Goal: Check status: Check status

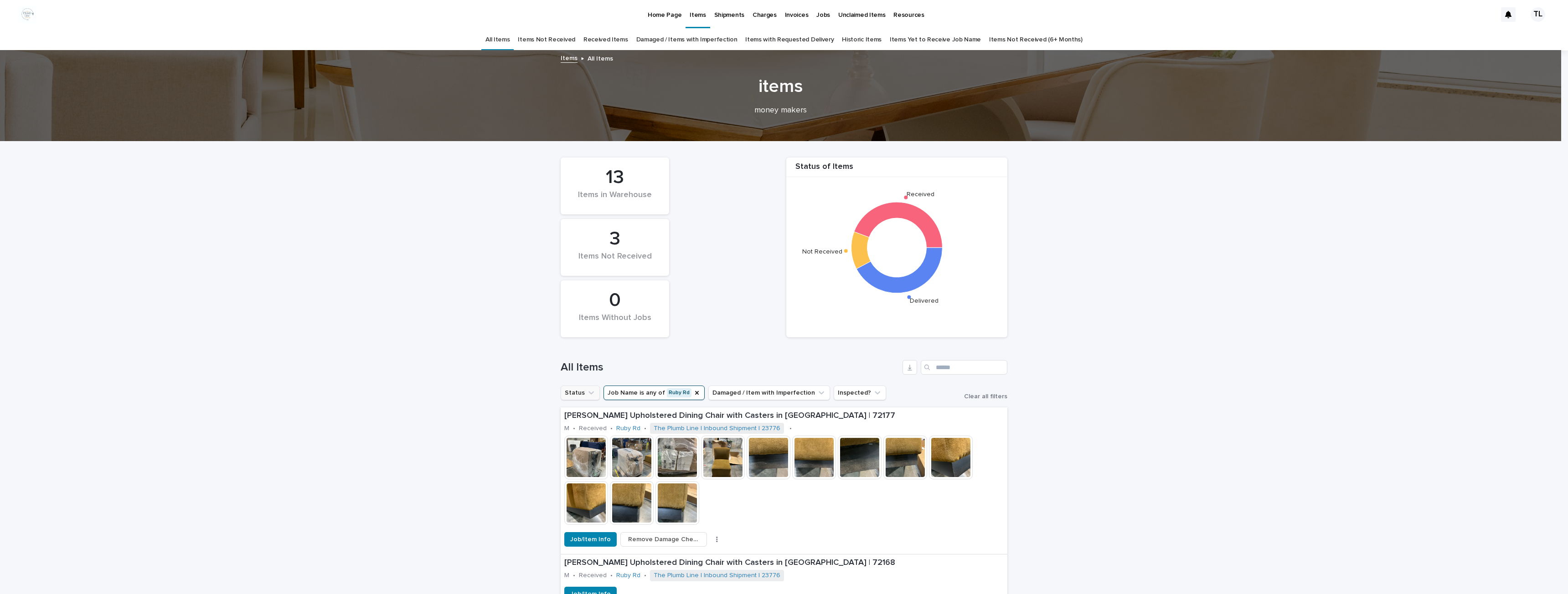
click at [569, 394] on button "Status" at bounding box center [580, 392] width 39 height 14
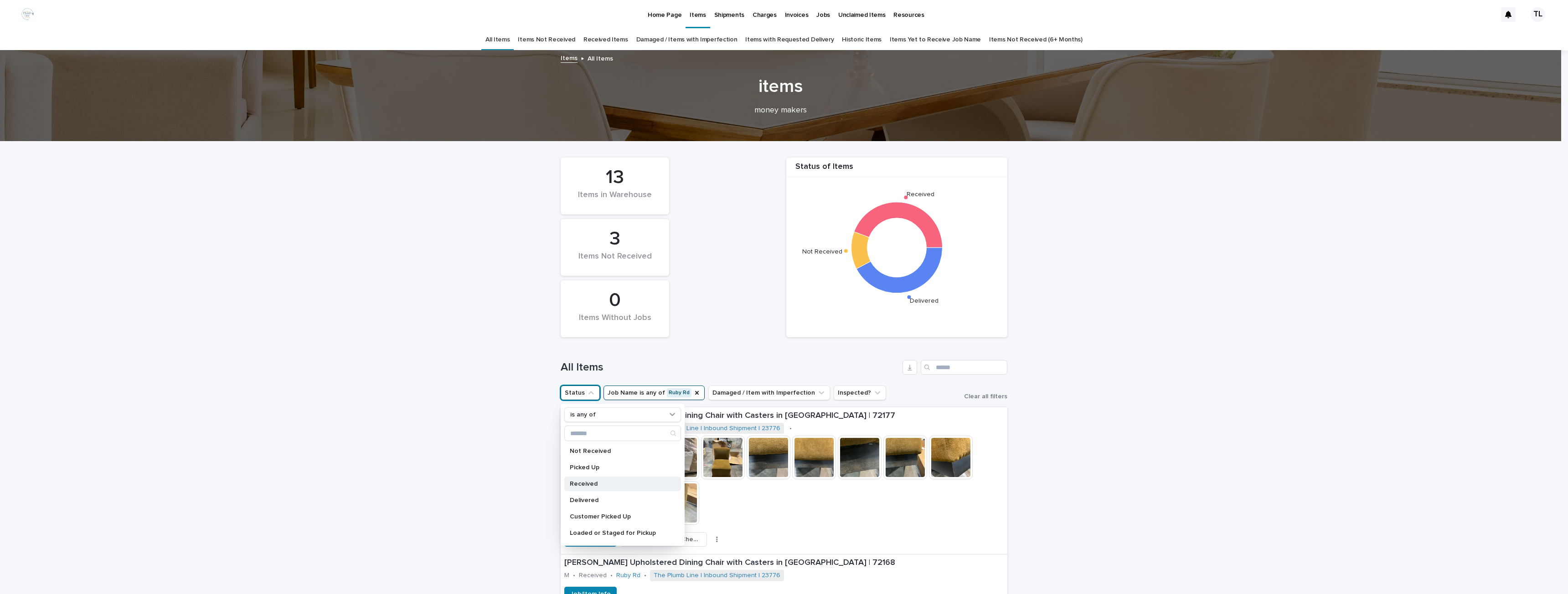
click at [575, 479] on div "Received" at bounding box center [622, 483] width 117 height 14
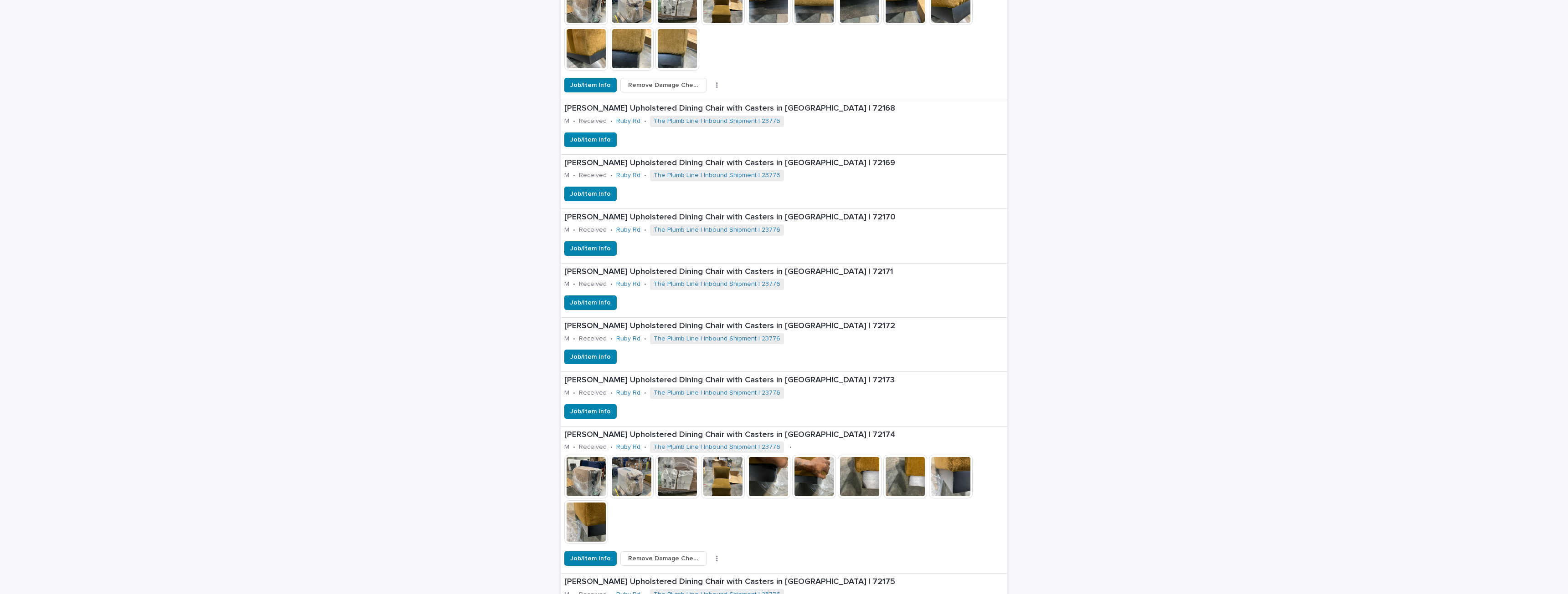
scroll to position [455, 0]
click at [713, 478] on img at bounding box center [723, 476] width 44 height 44
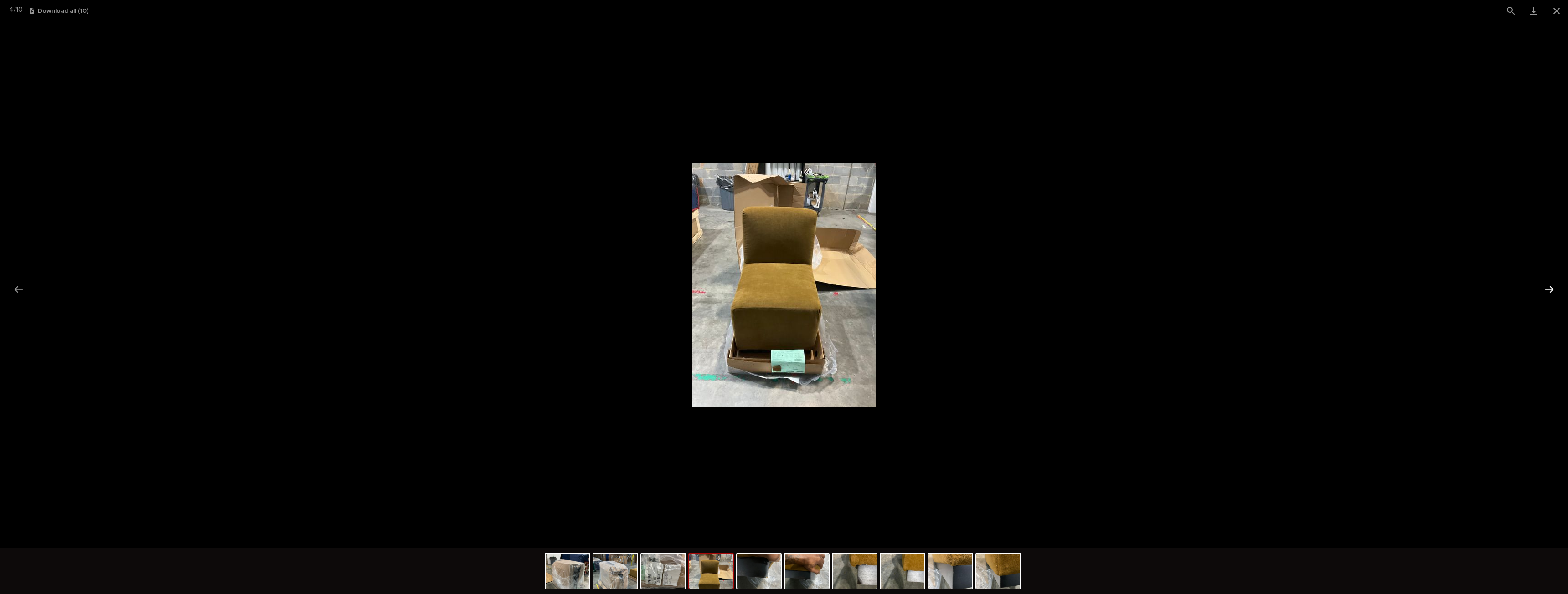
click at [1553, 293] on button "Next slide" at bounding box center [1549, 289] width 19 height 18
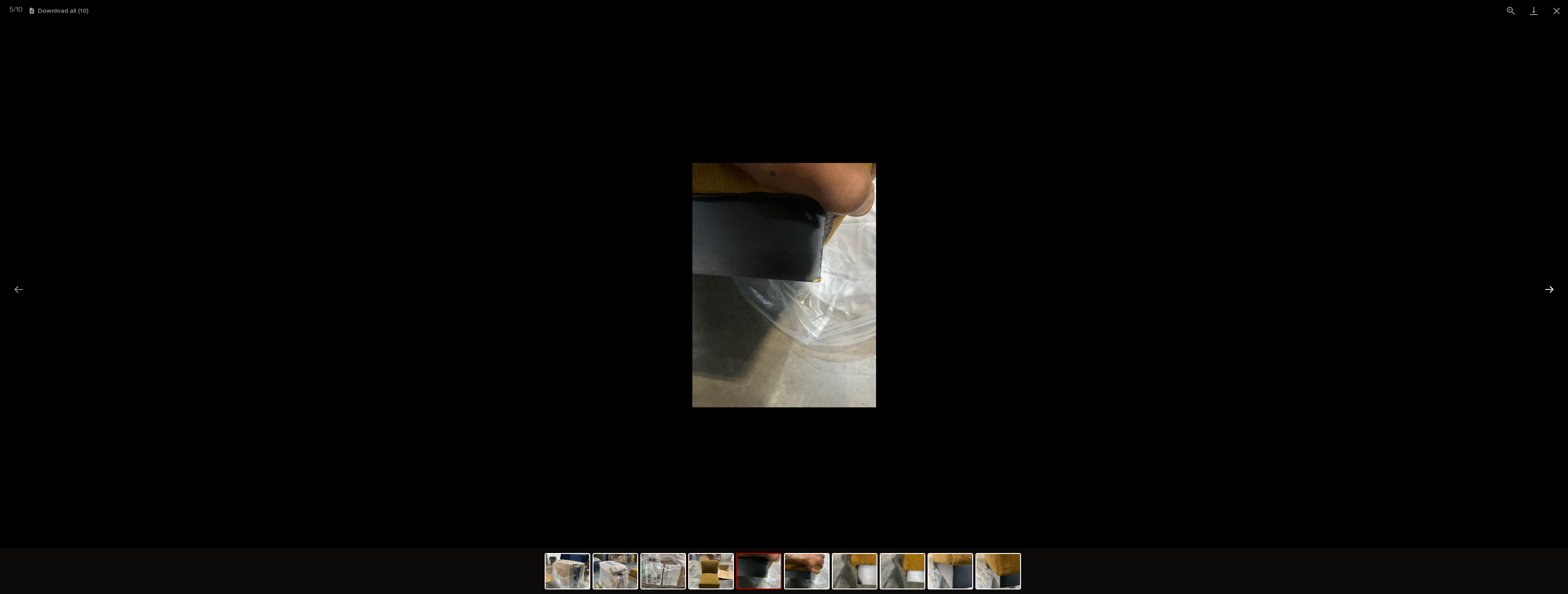
click at [1553, 293] on button "Next slide" at bounding box center [1549, 289] width 19 height 18
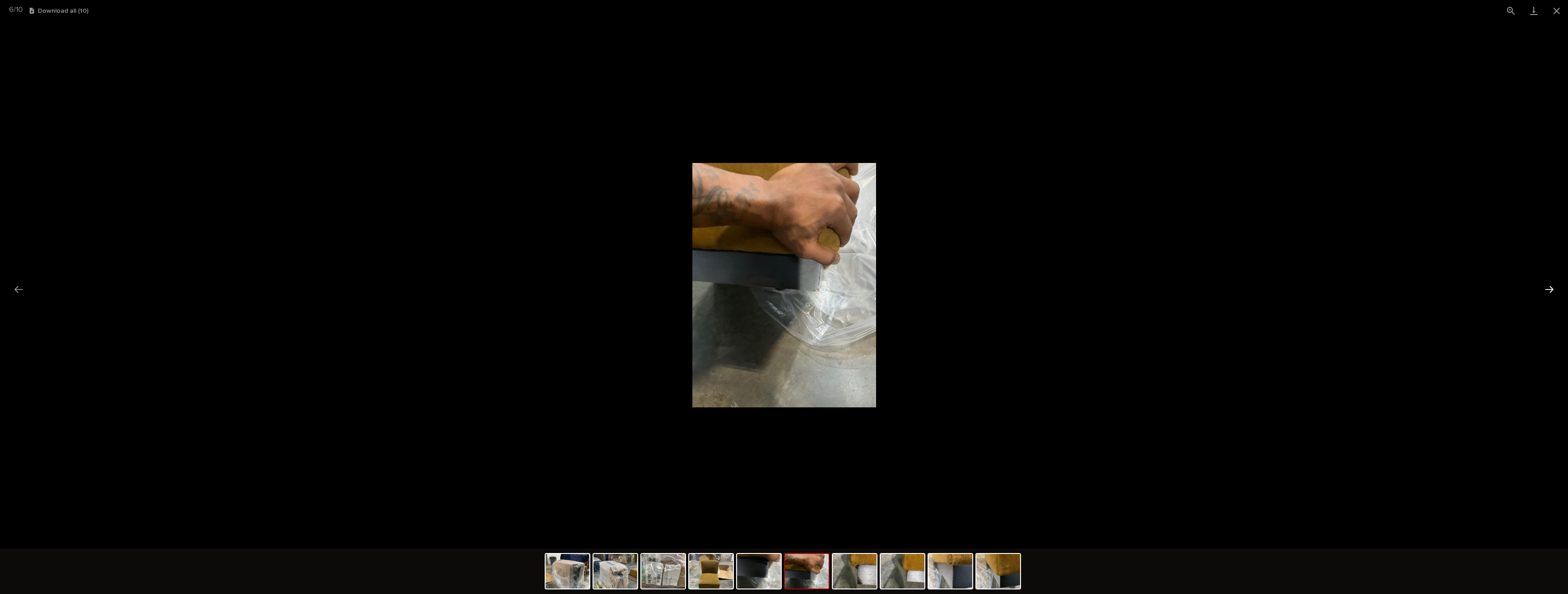
click at [1553, 293] on button "Next slide" at bounding box center [1549, 289] width 19 height 18
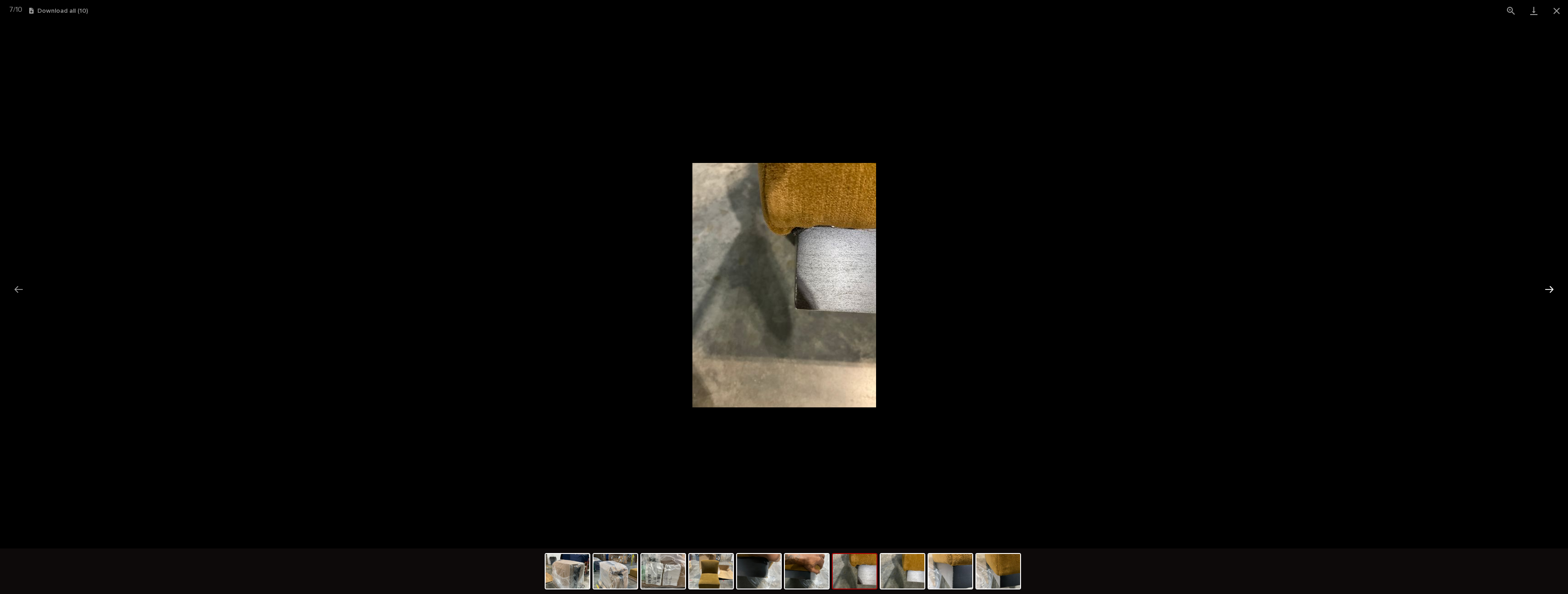
click at [1552, 293] on button "Next slide" at bounding box center [1549, 289] width 19 height 18
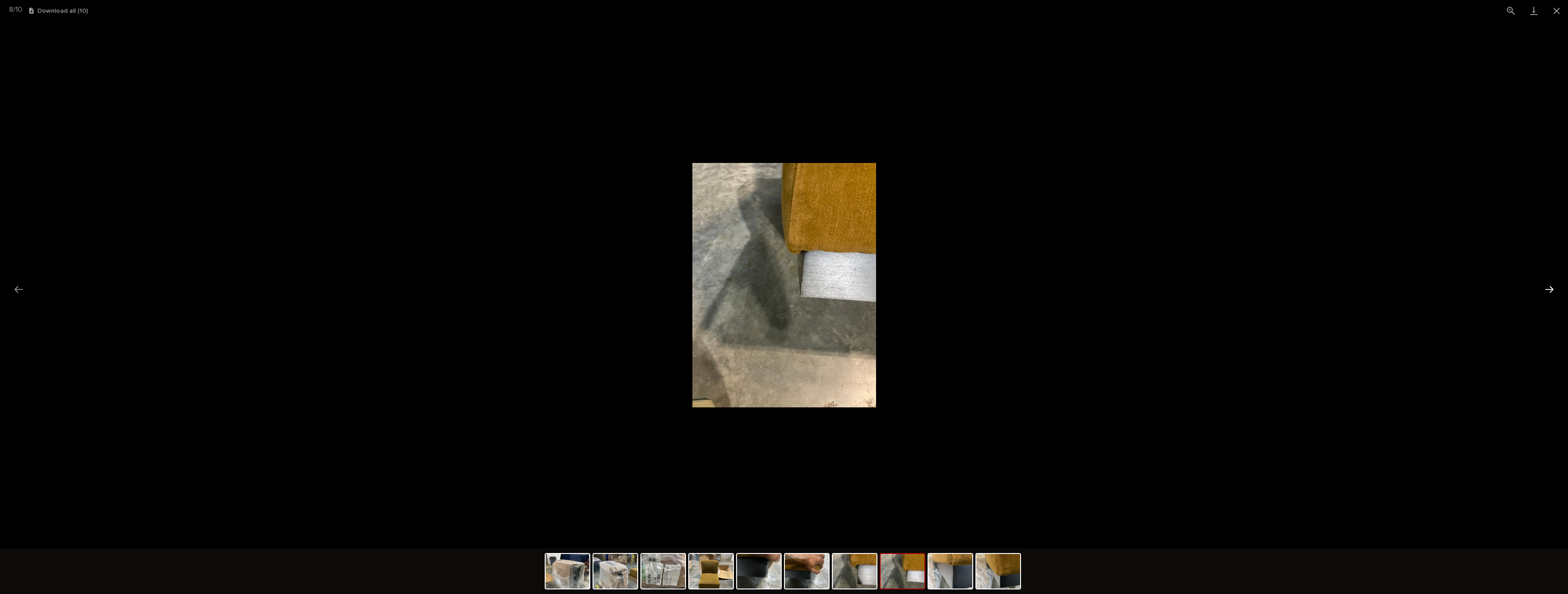
click at [1551, 294] on button "Next slide" at bounding box center [1549, 289] width 19 height 18
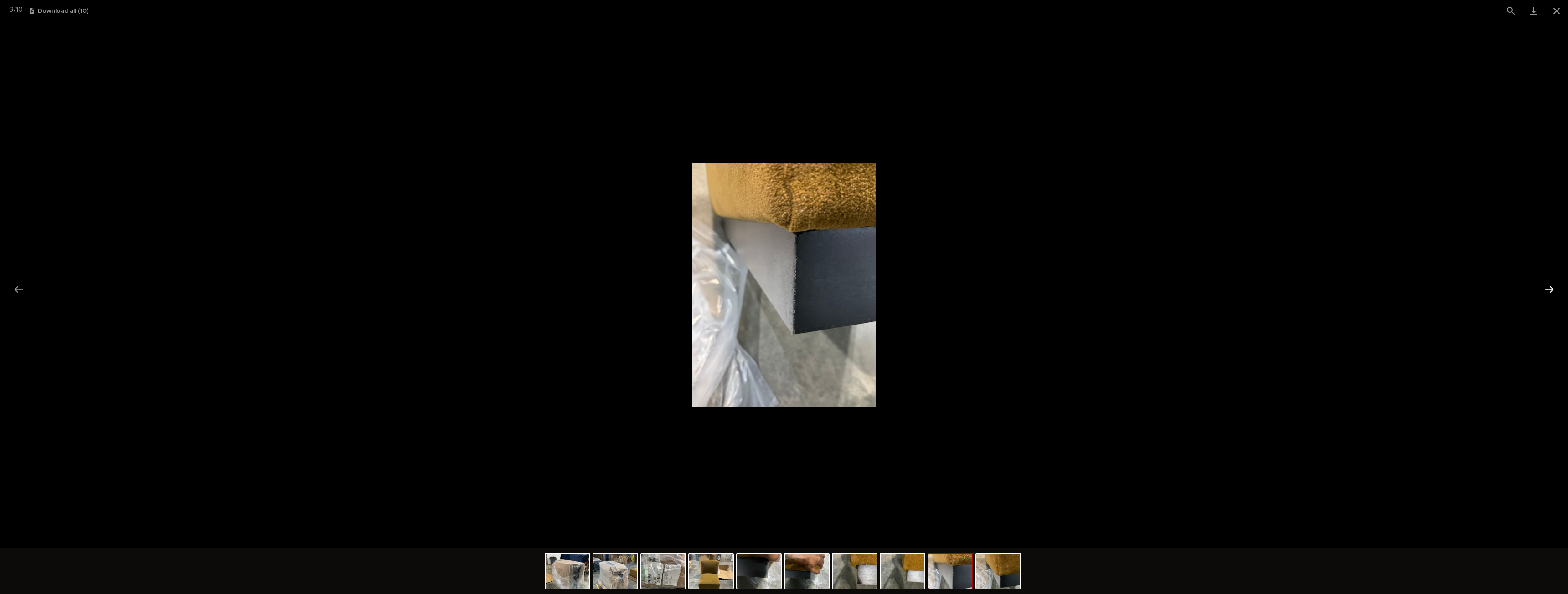
click at [1551, 296] on button "Next slide" at bounding box center [1549, 289] width 19 height 18
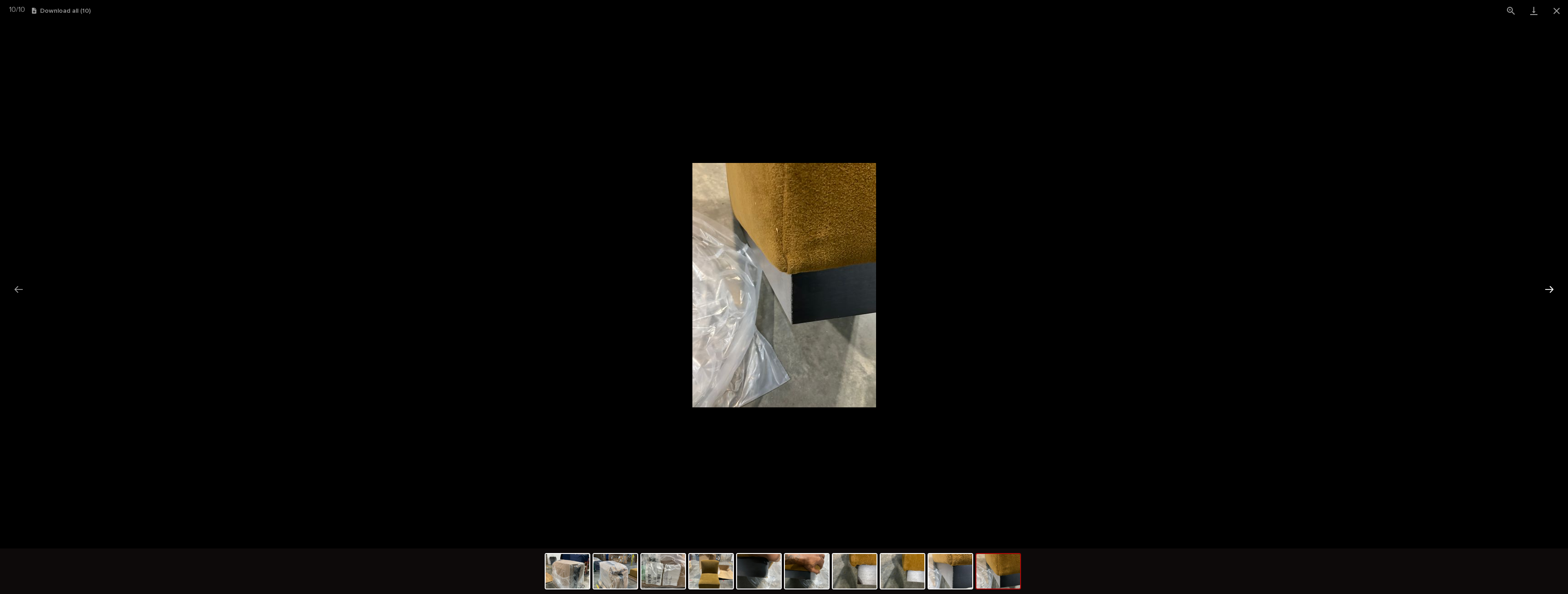
click at [1550, 296] on button "Next slide" at bounding box center [1549, 289] width 19 height 18
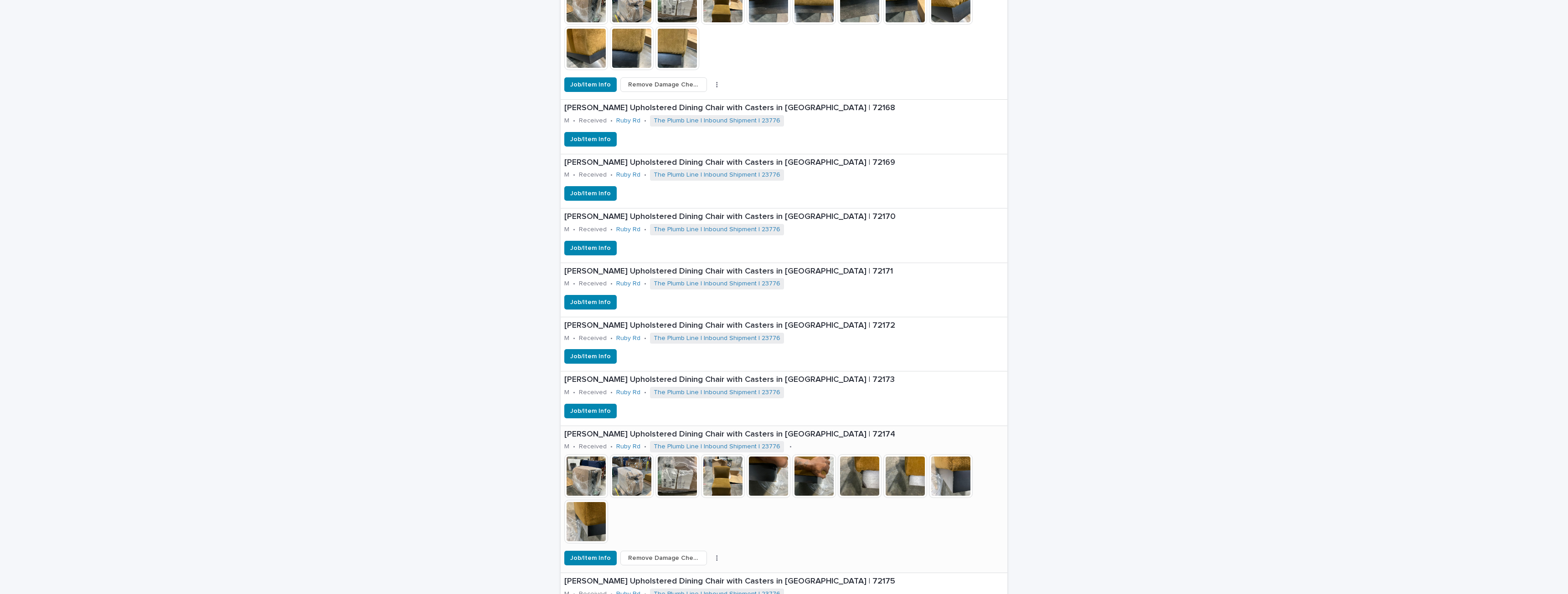
click at [782, 478] on img at bounding box center [768, 476] width 44 height 44
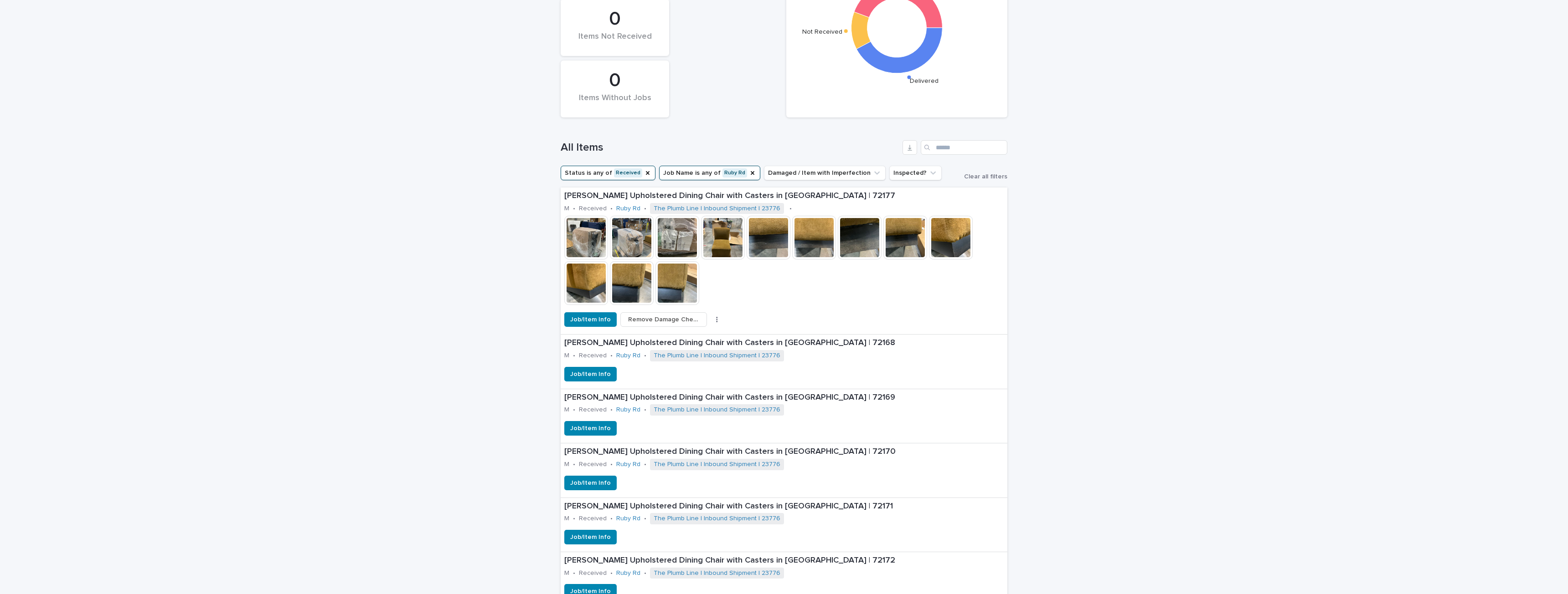
scroll to position [0, 0]
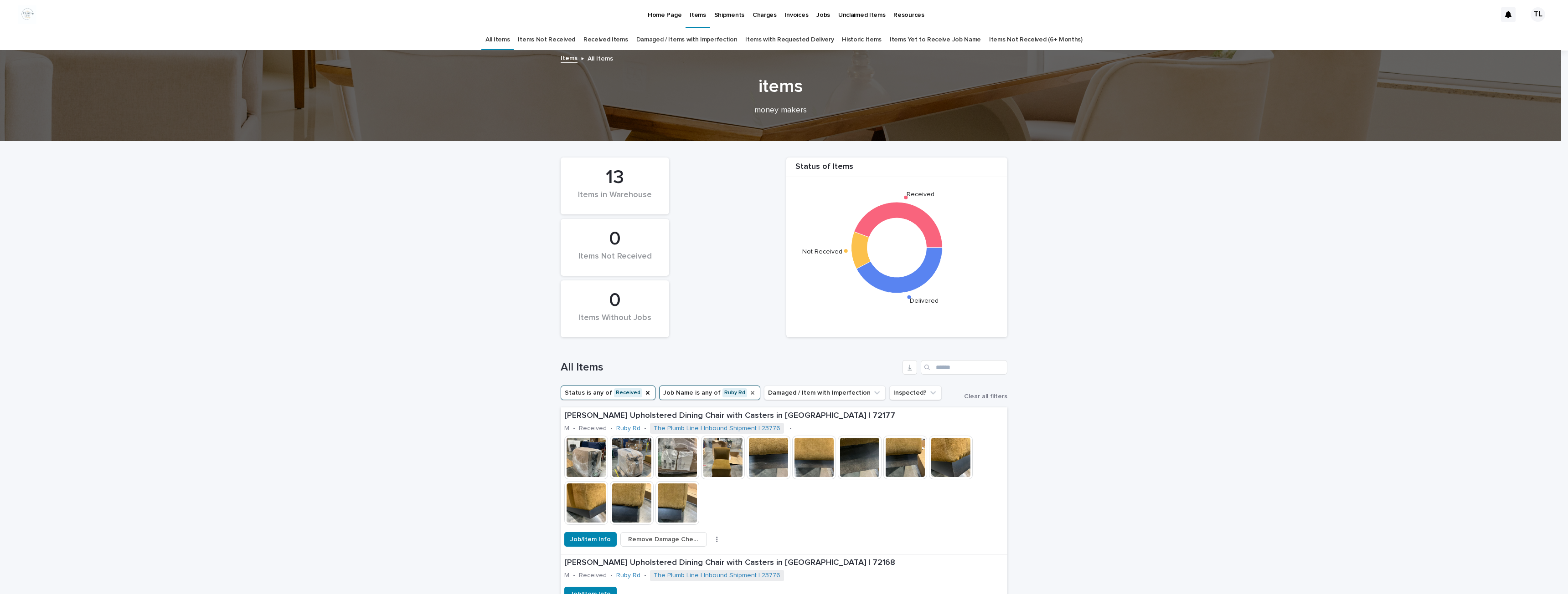
click at [749, 394] on icon "Job Name" at bounding box center [752, 393] width 8 height 8
click at [681, 393] on button "Job Name" at bounding box center [683, 392] width 49 height 14
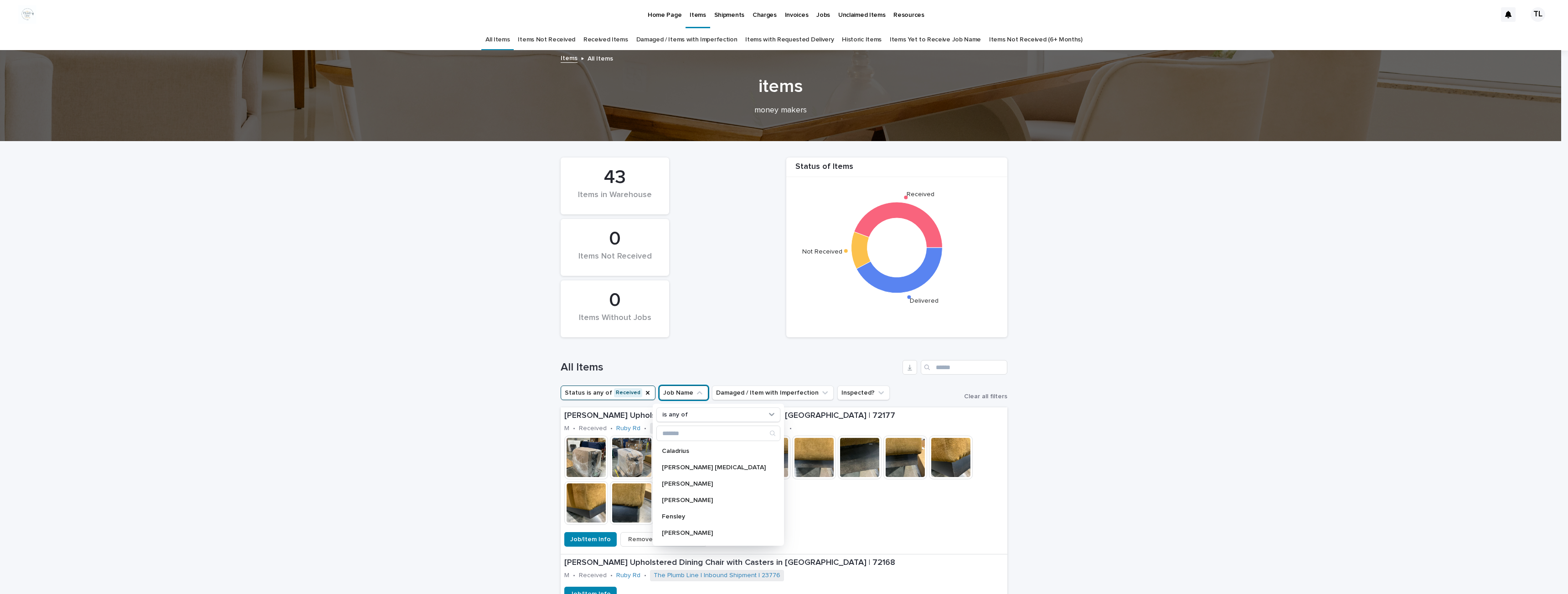
click at [683, 482] on p "[PERSON_NAME]" at bounding box center [714, 484] width 104 height 7
